Goal: Transaction & Acquisition: Purchase product/service

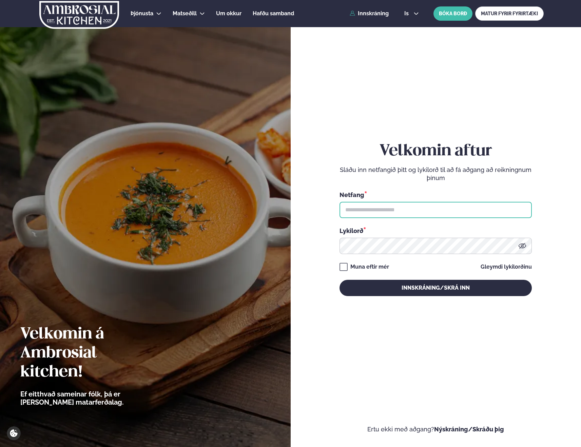
click at [391, 209] on input "text" at bounding box center [435, 210] width 192 height 16
type input "**********"
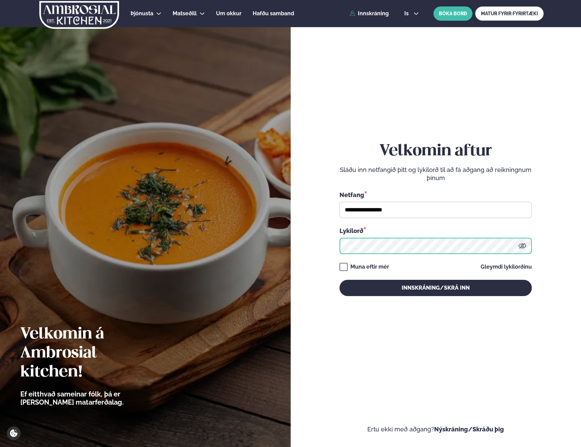
click at [339, 280] on button "Innskráning/Skrá inn" at bounding box center [435, 288] width 192 height 16
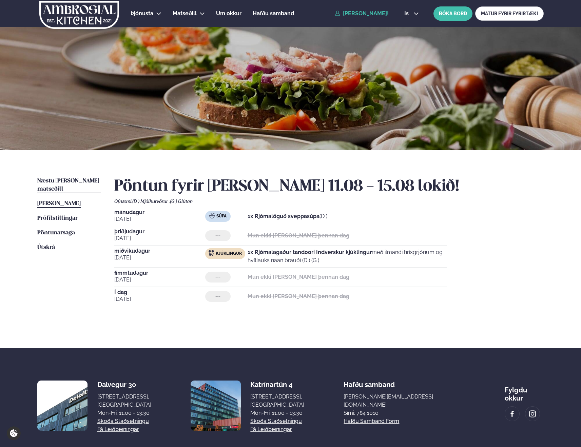
click at [75, 177] on link "Næstu [PERSON_NAME] matseðill Næsta vika" at bounding box center [68, 185] width 63 height 16
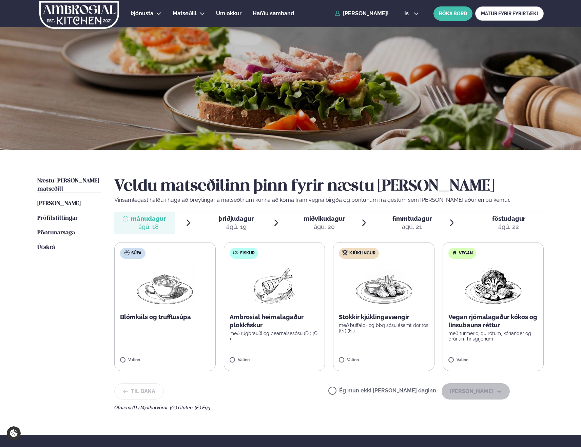
click at [257, 227] on span "þriðjudagur þri. [DATE]" at bounding box center [232, 223] width 60 height 22
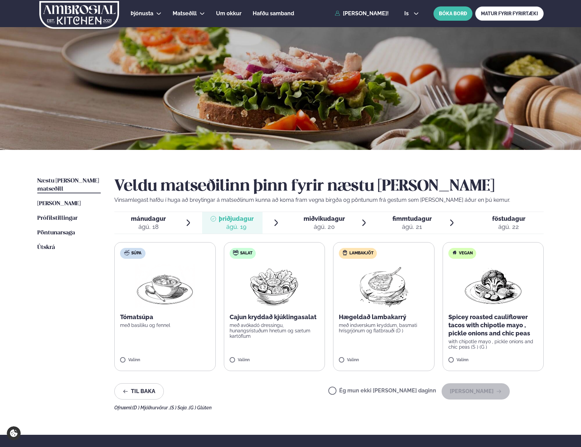
click at [373, 223] on ul "mánudagur mán. [DATE] þriðjudagur þri. [DATE] miðvikudagur mið. [DATE] fimmtuda…" at bounding box center [328, 223] width 429 height 22
click at [312, 219] on span "miðvikudagur" at bounding box center [323, 218] width 41 height 7
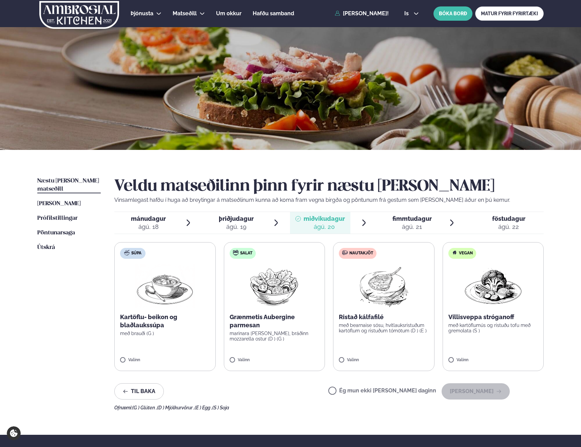
click at [423, 220] on span "fimmtudagur" at bounding box center [411, 218] width 39 height 7
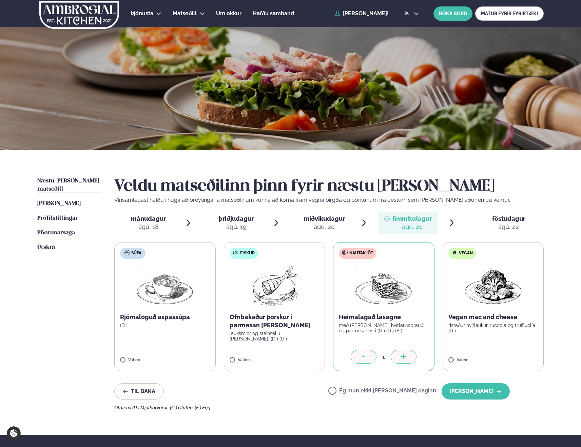
click at [364, 356] on icon at bounding box center [363, 357] width 7 height 7
click at [478, 390] on button "[PERSON_NAME]" at bounding box center [475, 391] width 68 height 16
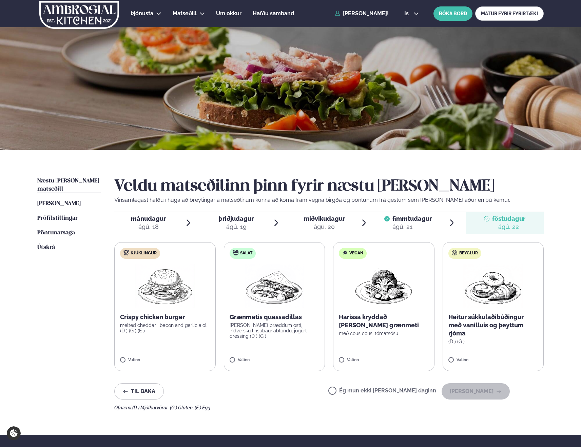
click at [177, 325] on p "melted cheddar , bacon and garlic aioli (D ) (G ) (E )" at bounding box center [165, 327] width 90 height 11
click at [474, 393] on button "[PERSON_NAME]" at bounding box center [475, 391] width 68 height 16
